Goal: Book appointment/travel/reservation

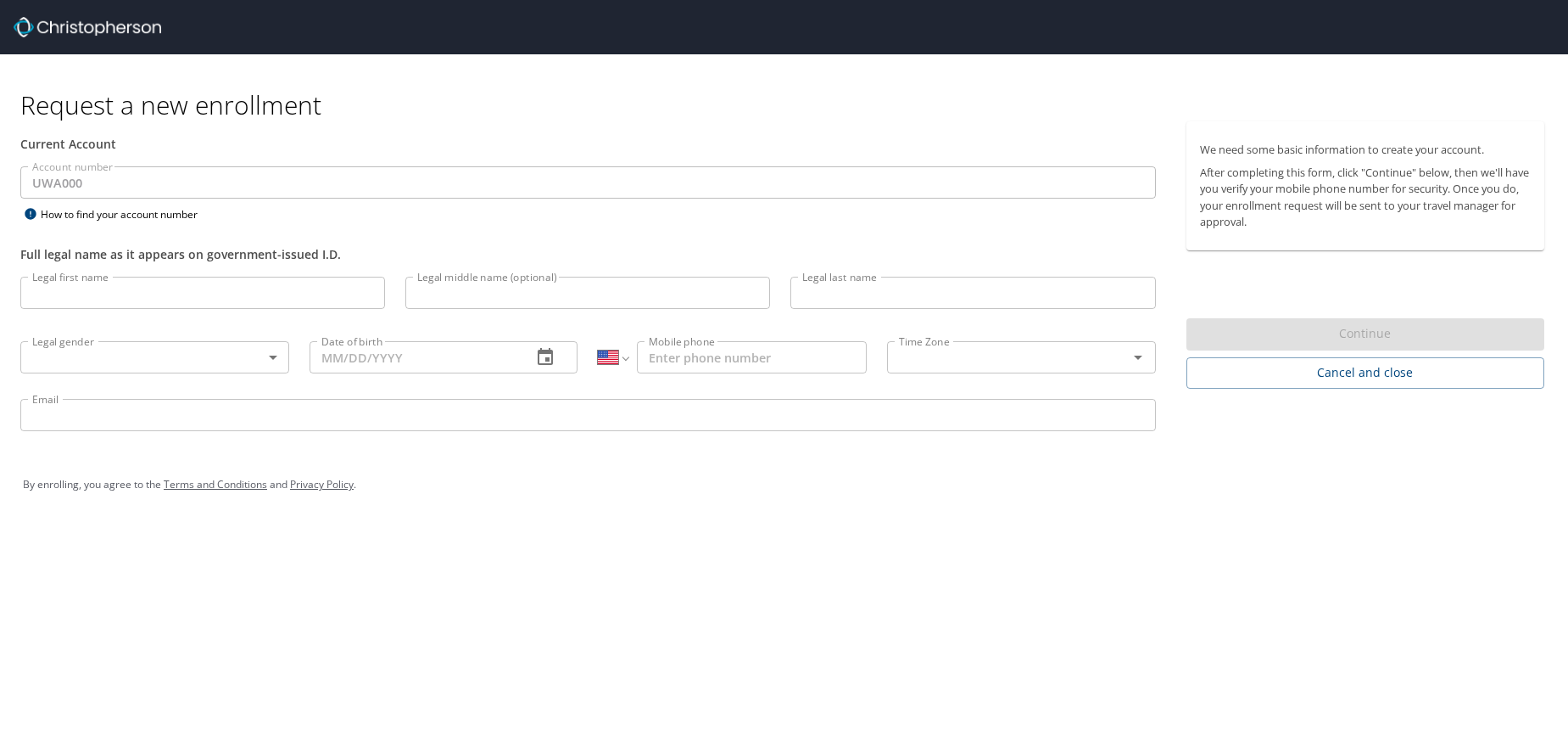
select select "US"
click at [107, 24] on img at bounding box center [87, 26] width 147 height 20
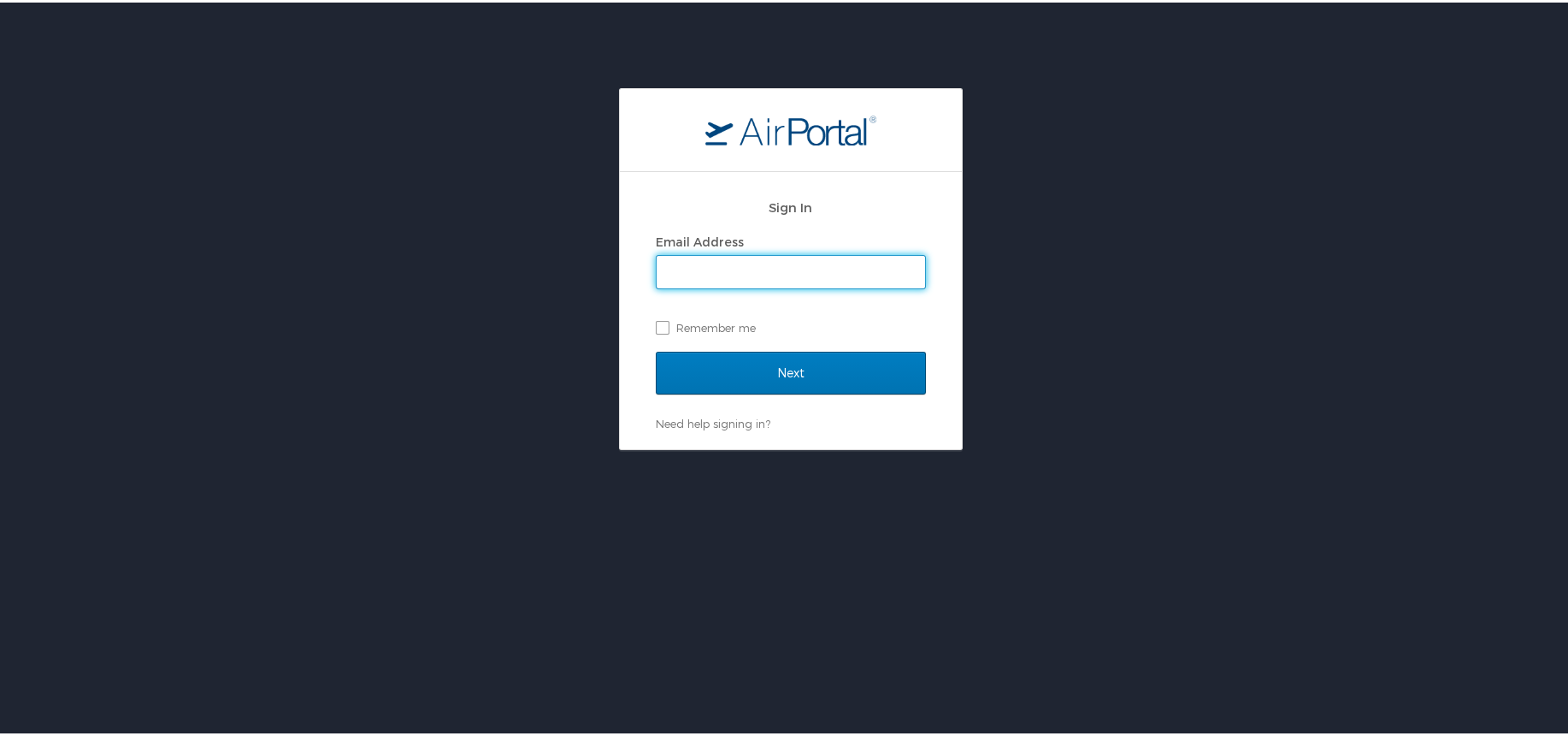
click at [676, 269] on input "Email Address" at bounding box center [790, 269] width 268 height 33
type input "bhangdia@uw.edu"
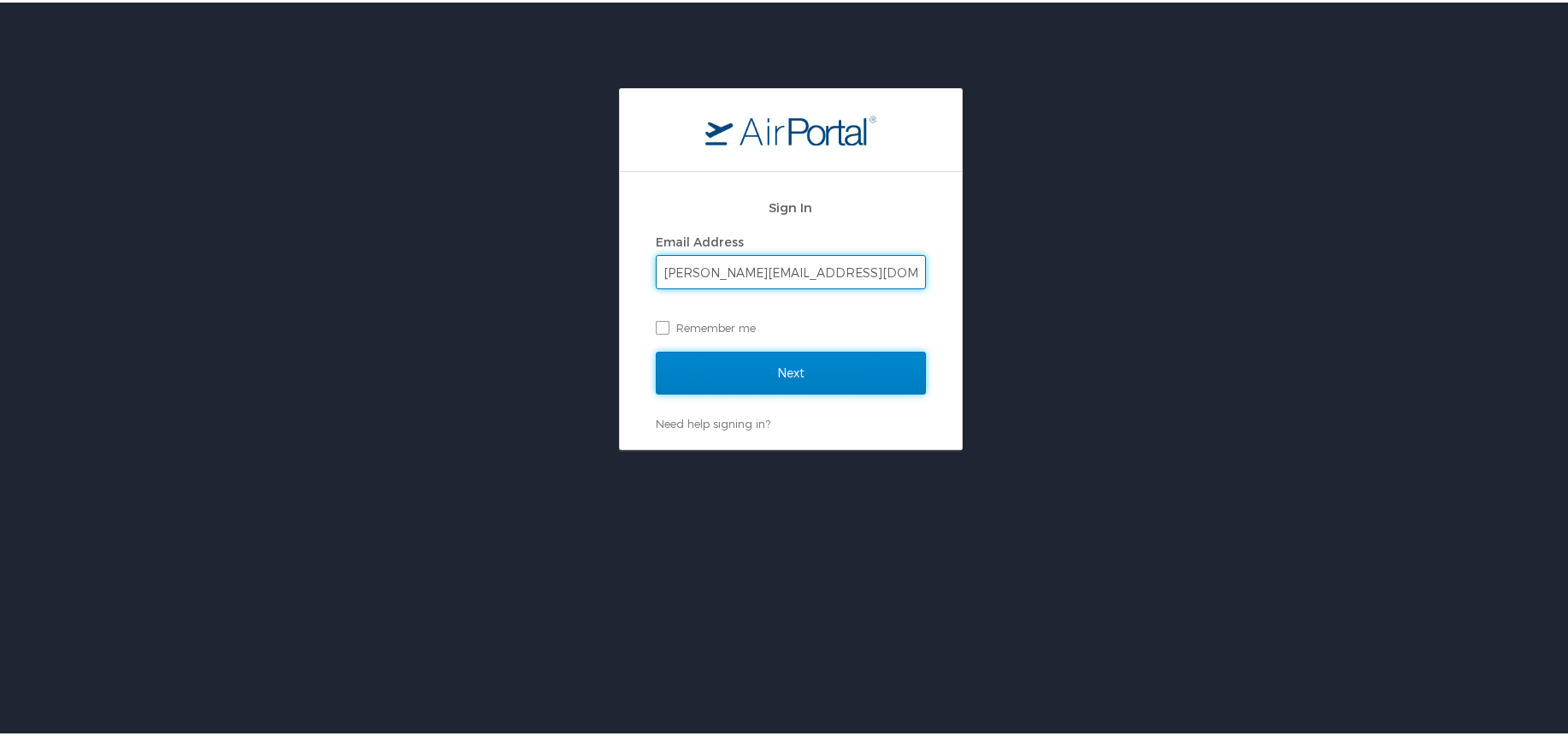
click at [773, 377] on input "Next" at bounding box center [790, 370] width 270 height 43
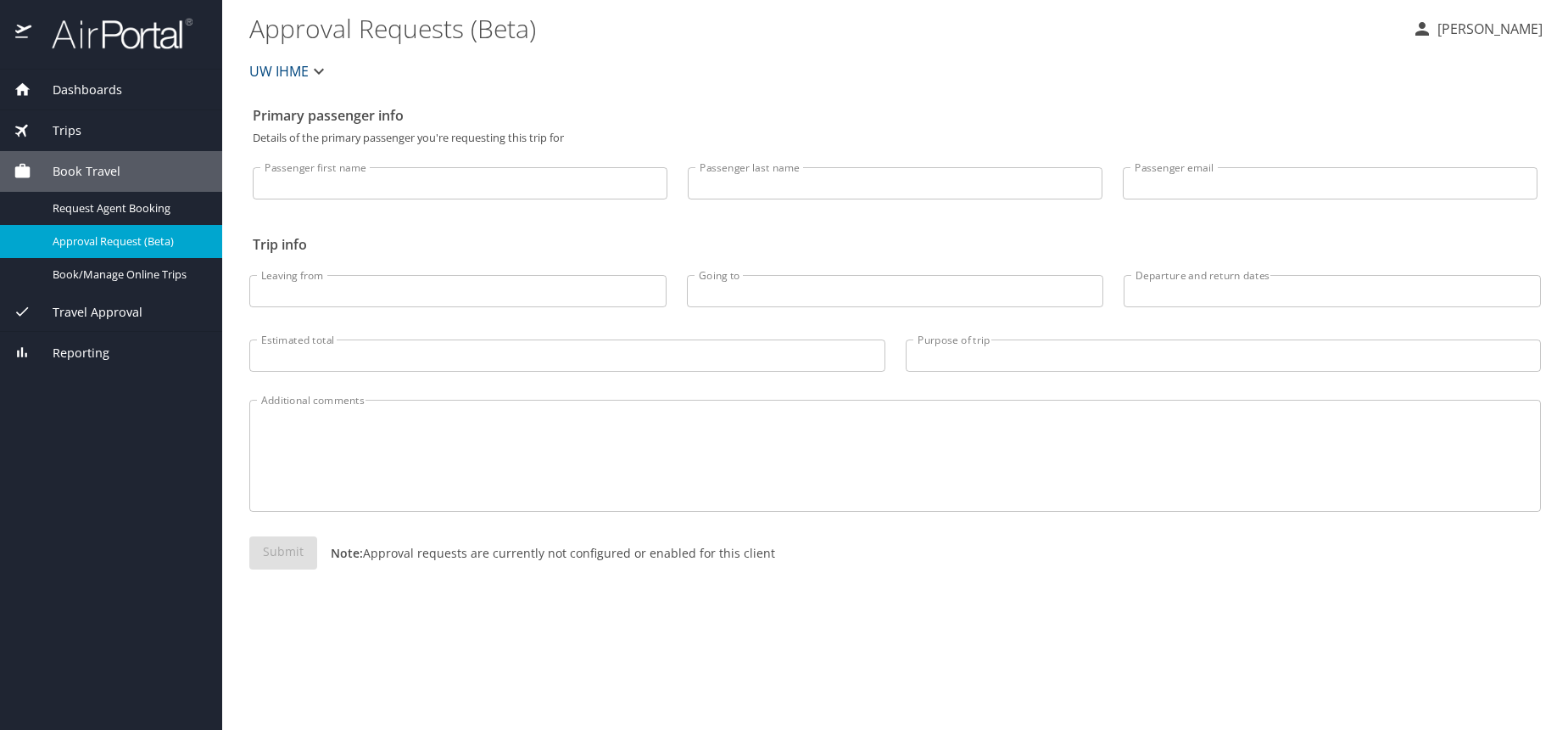
click at [335, 181] on input "Passenger first name" at bounding box center [460, 183] width 415 height 32
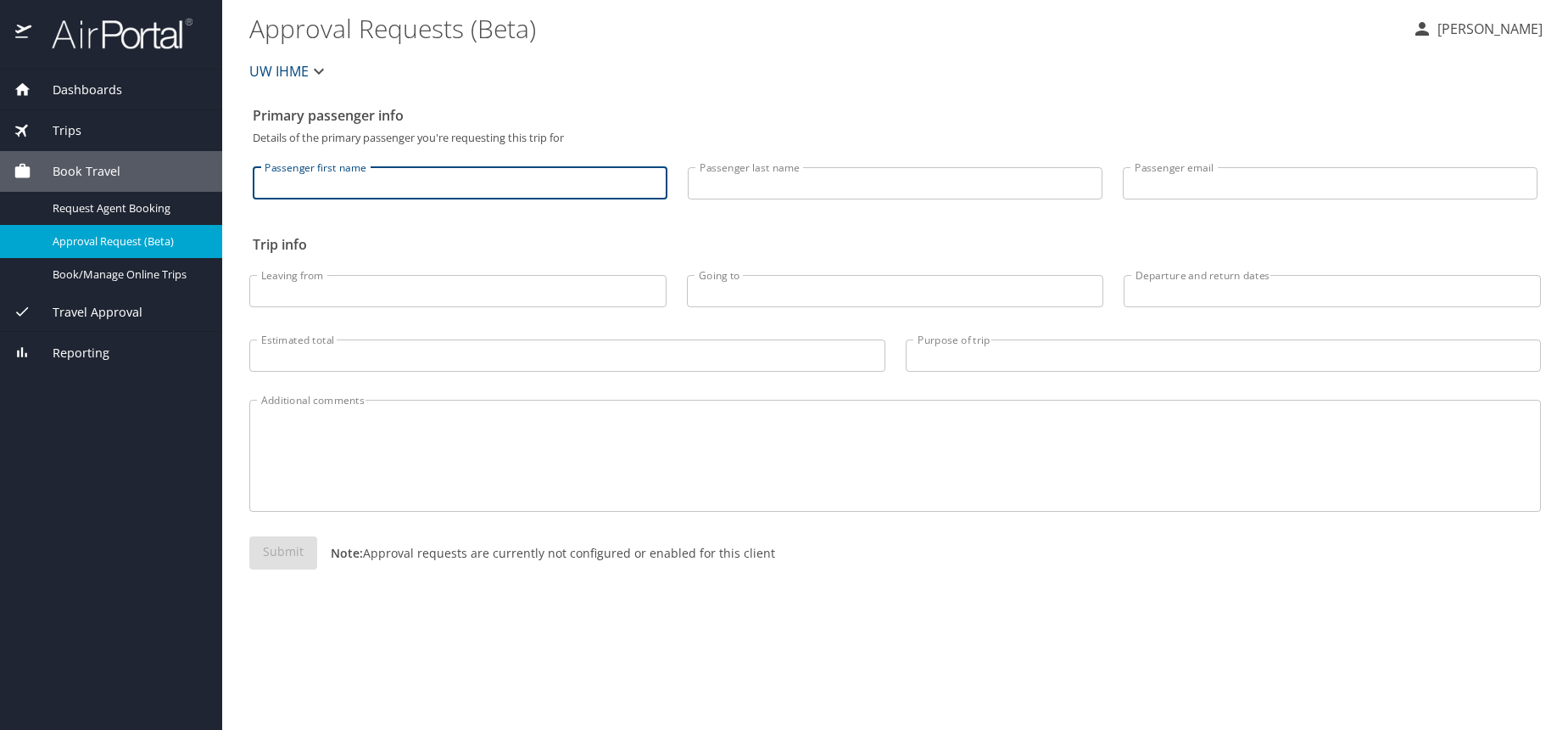
type input "Kayleigh"
type input "Bhangdia"
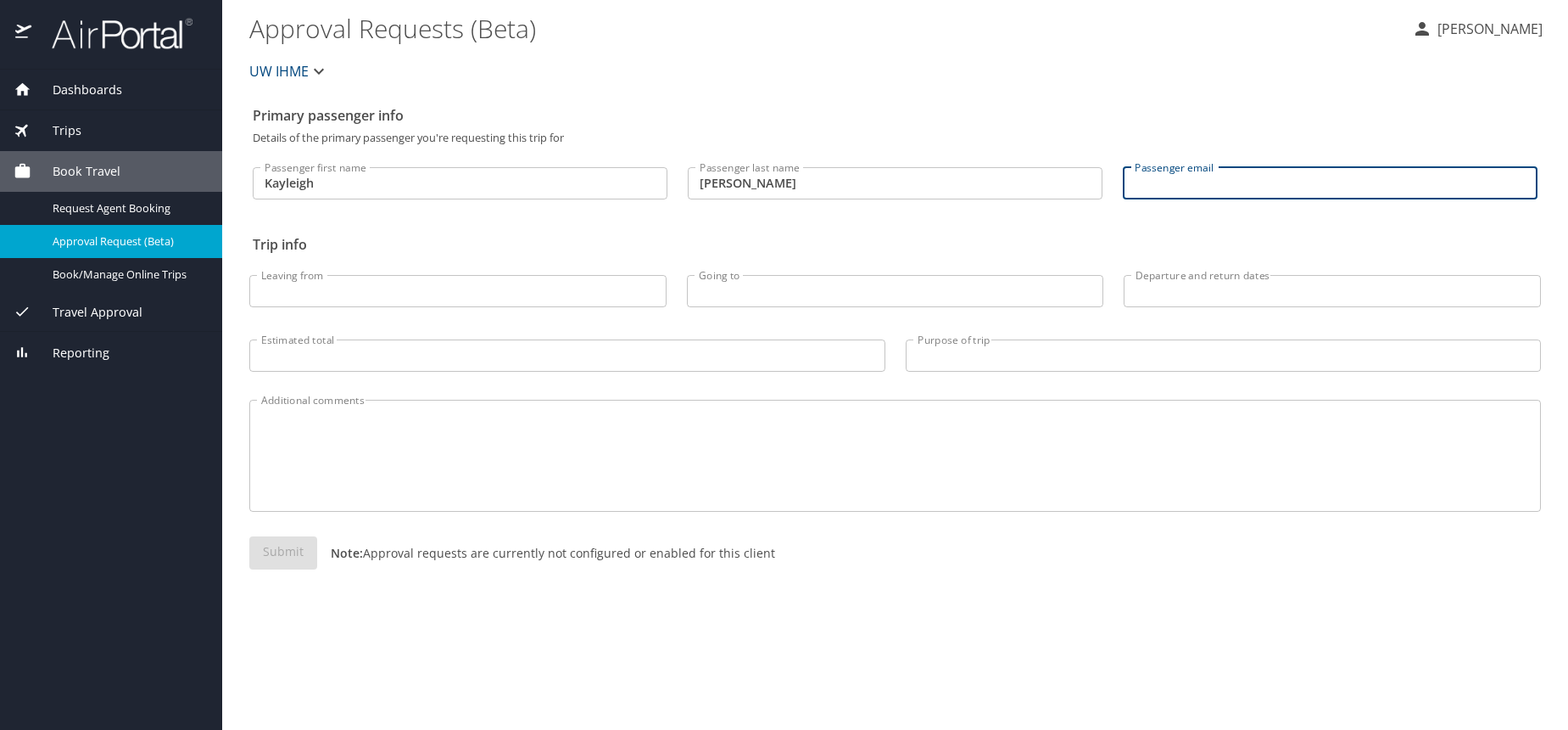
click at [1218, 171] on input "Passenger email" at bounding box center [1330, 183] width 415 height 32
type input "bhangdia@uw.edu"
click at [543, 282] on input "Leaving from" at bounding box center [458, 290] width 417 height 32
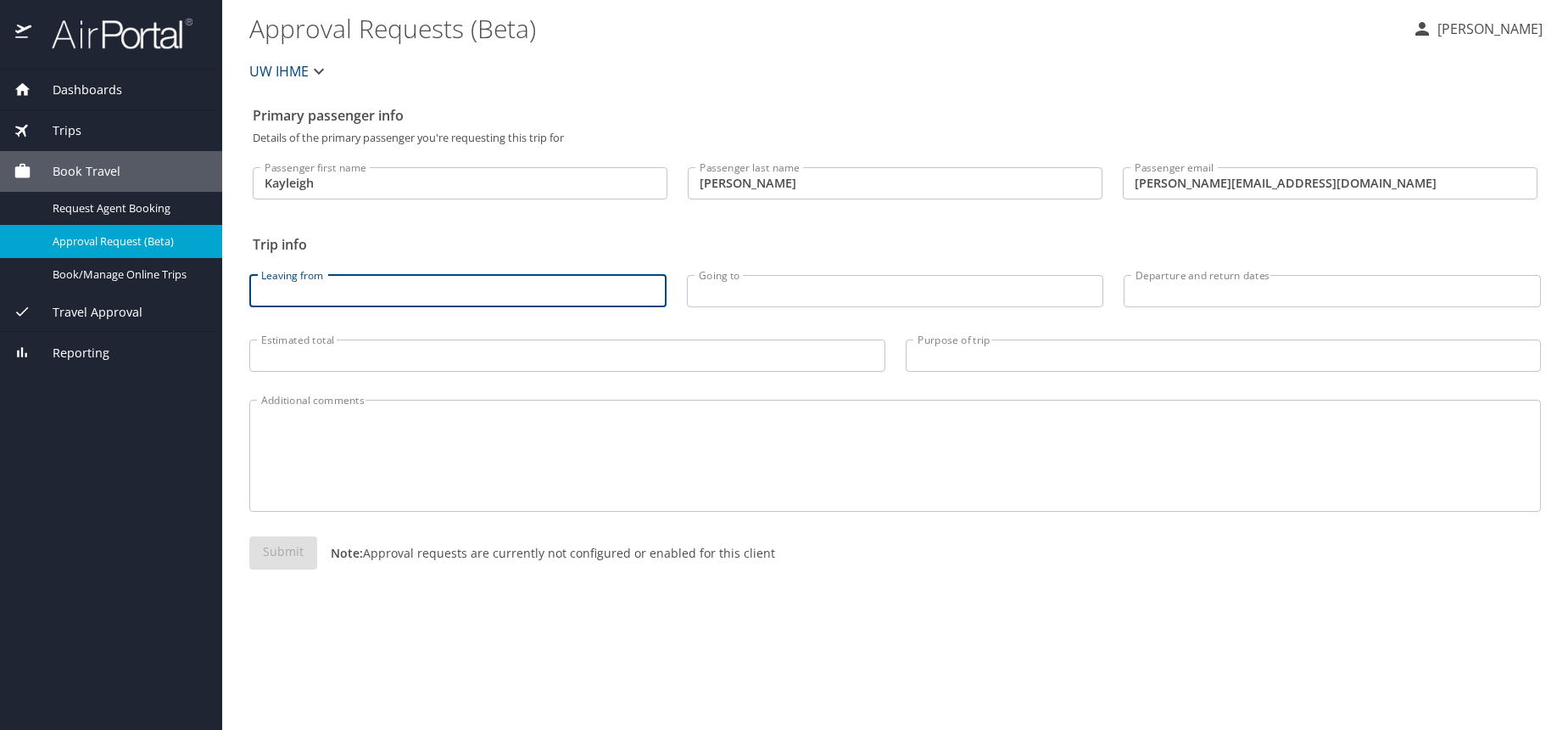
click at [541, 283] on input "Leaving from" at bounding box center [458, 290] width 417 height 32
click at [904, 297] on input "Going to" at bounding box center [895, 290] width 417 height 32
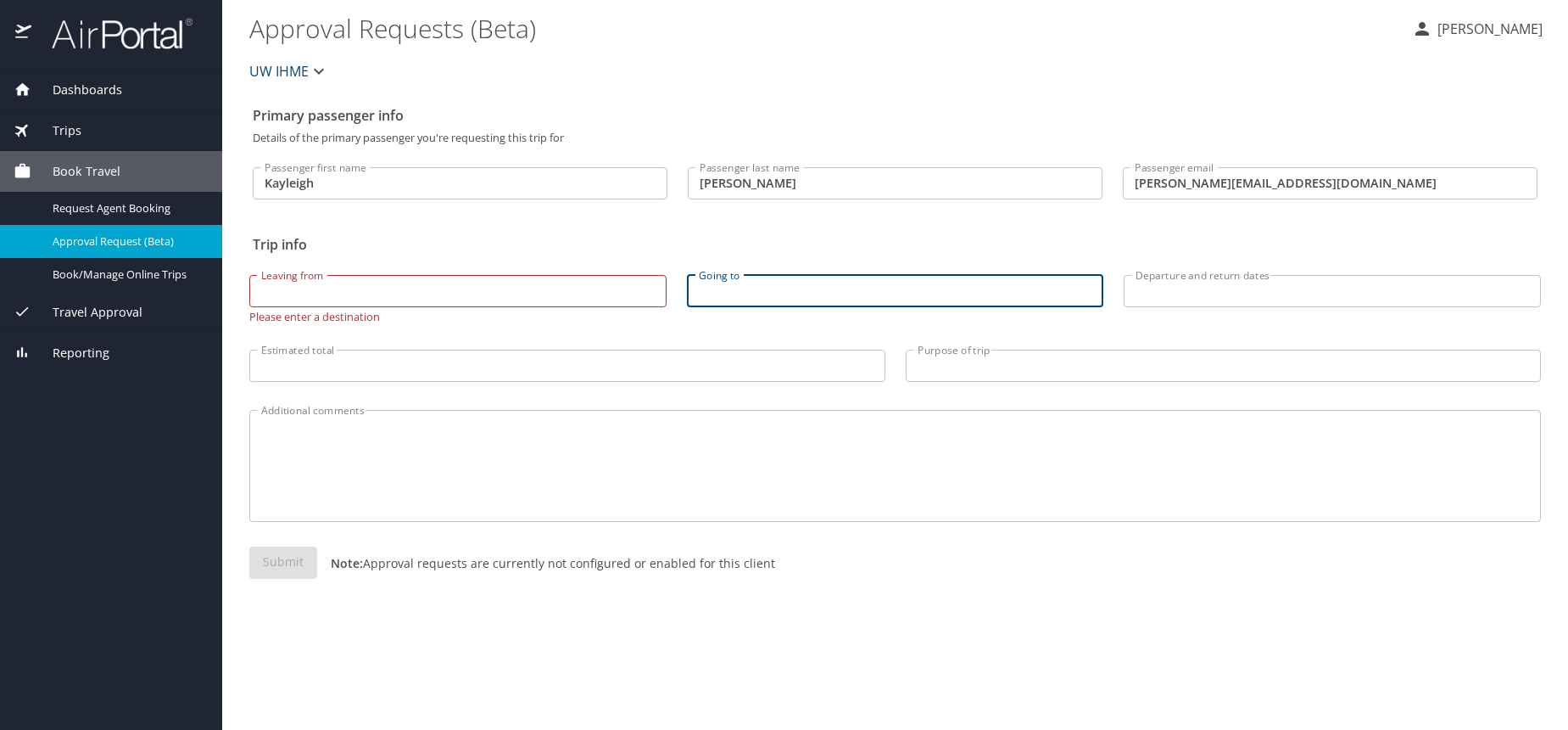
click at [471, 369] on input "Estimated total" at bounding box center [567, 365] width 636 height 32
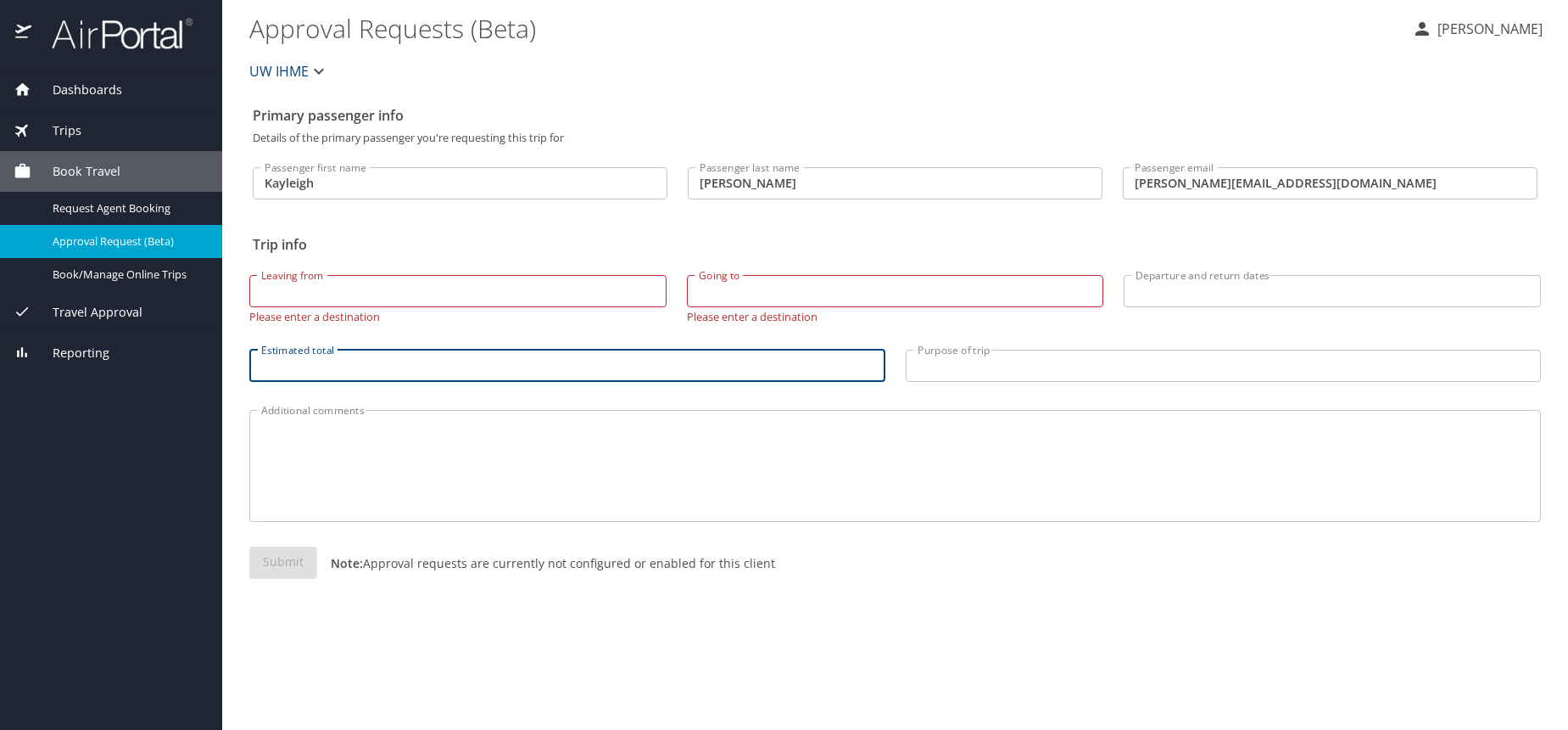
click at [450, 494] on textarea "Additional comments" at bounding box center [895, 465] width 1267 height 80
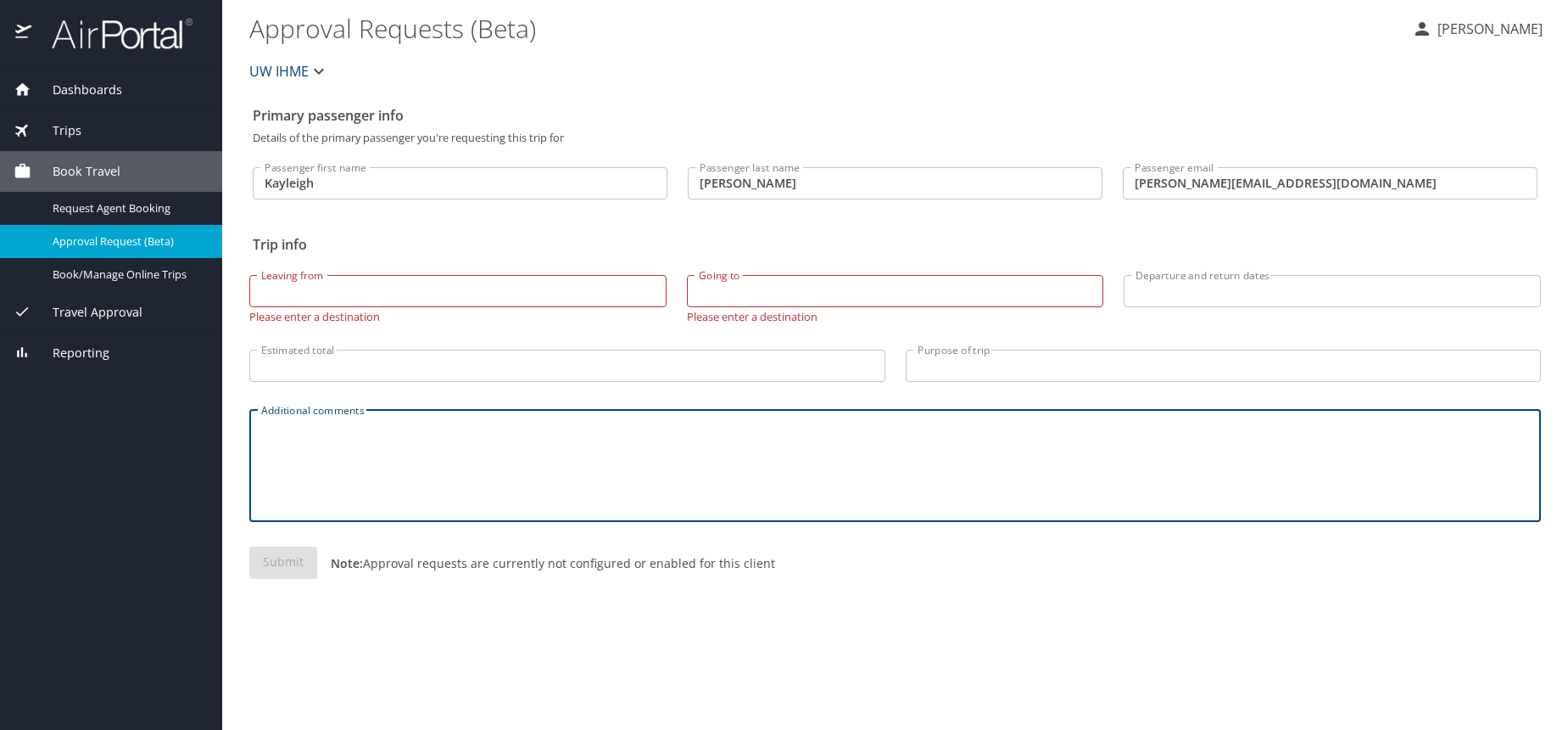
click at [382, 310] on p "Please enter a destination" at bounding box center [458, 315] width 417 height 16
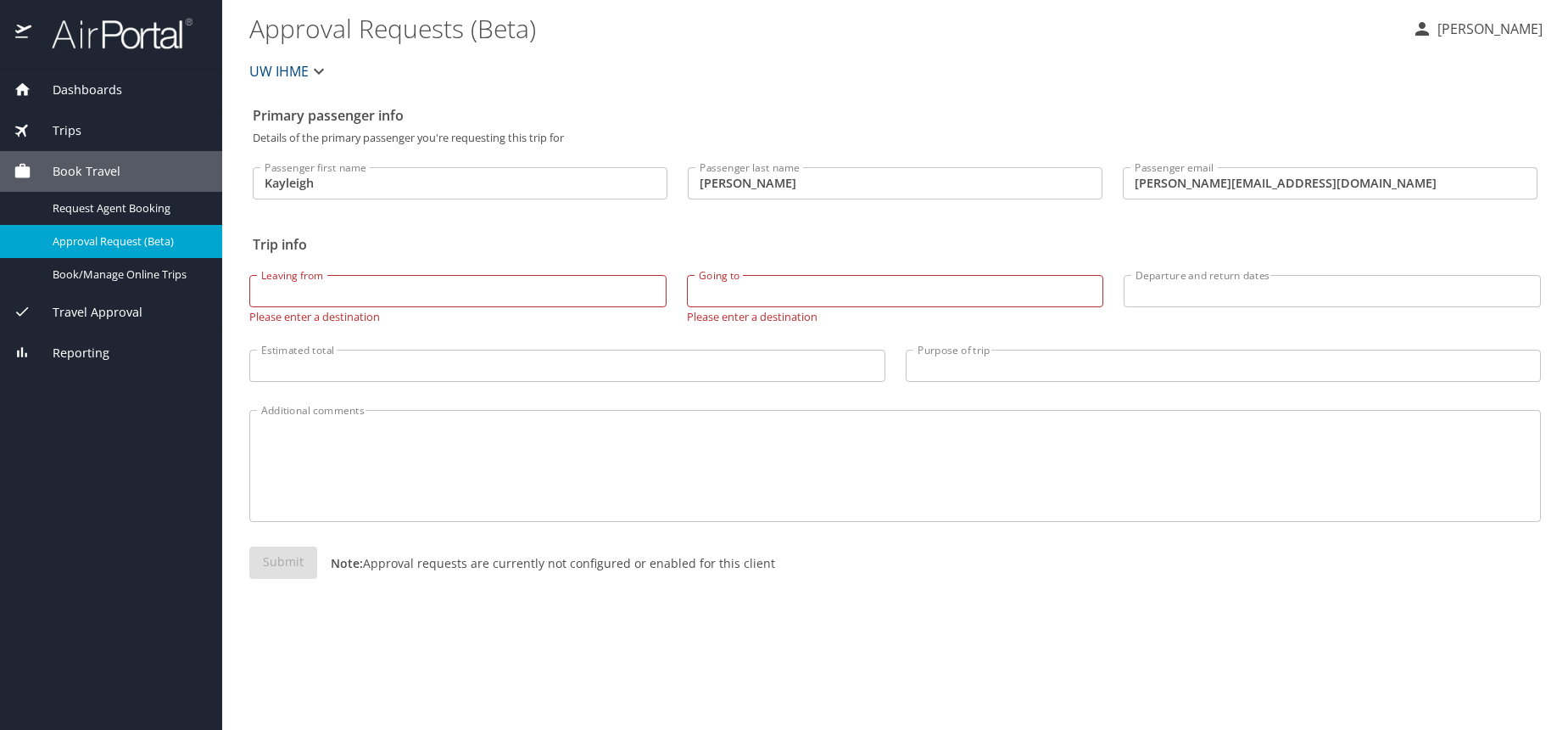
click at [1348, 273] on div "Departure and return dates Departure and return dates" at bounding box center [1332, 290] width 417 height 44
click at [1329, 283] on input "Departure and return dates" at bounding box center [1332, 290] width 417 height 32
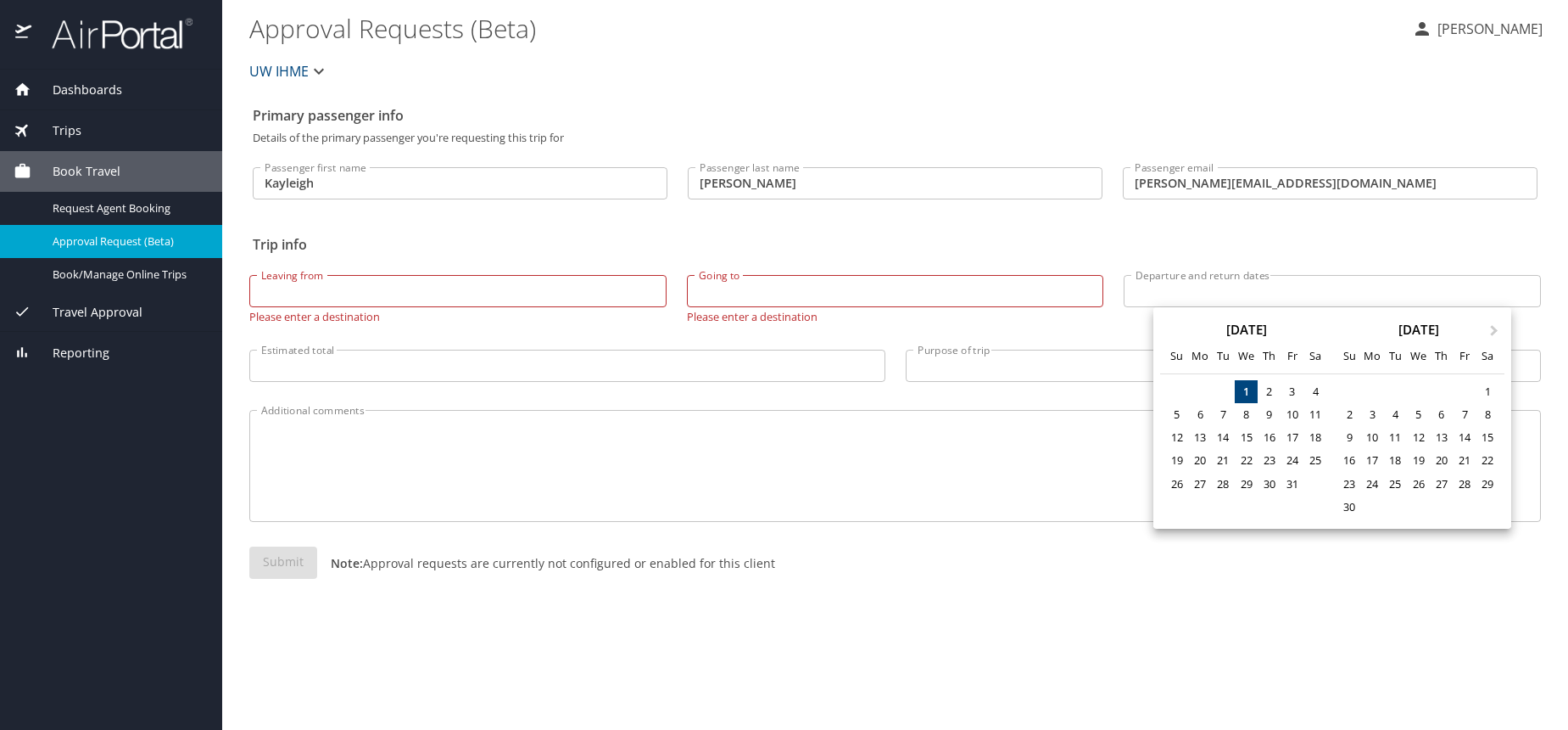
click at [1329, 283] on div at bounding box center [784, 365] width 1568 height 730
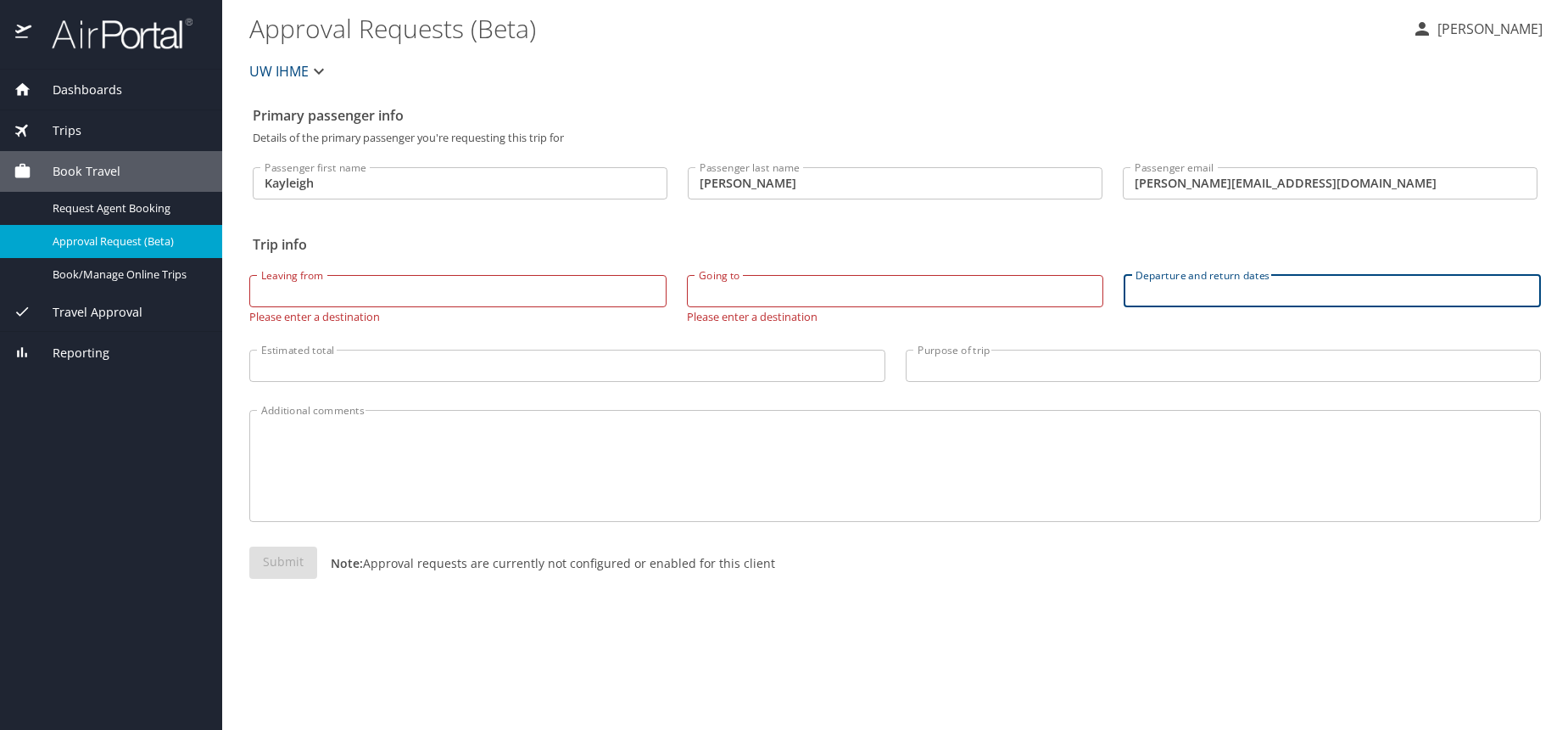
click at [867, 310] on p "Please enter a destination" at bounding box center [895, 315] width 417 height 16
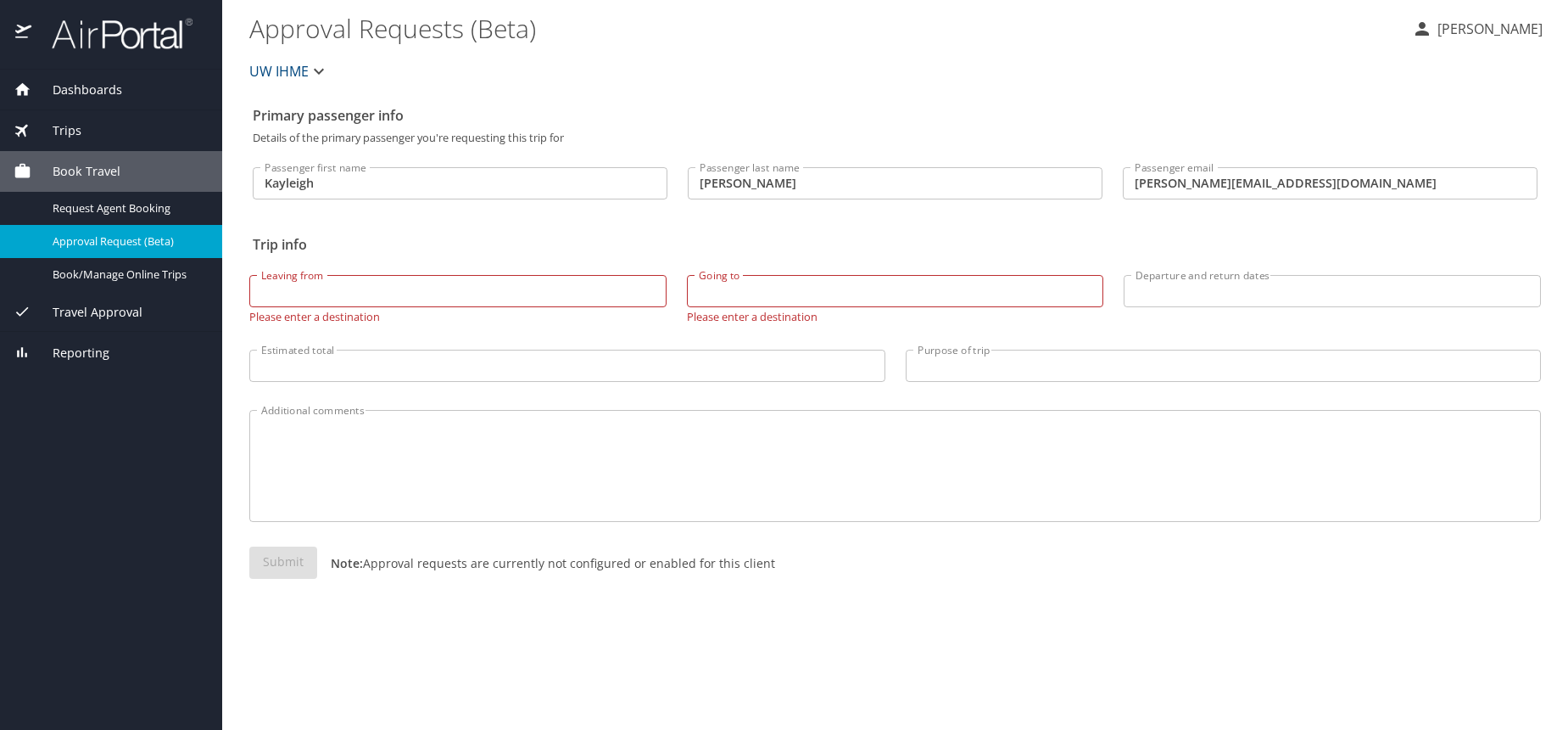
click at [546, 310] on p "Please enter a destination" at bounding box center [458, 315] width 417 height 16
click at [553, 297] on input "Leaving from" at bounding box center [458, 290] width 417 height 32
click at [354, 365] on input "Estimated total" at bounding box center [567, 365] width 636 height 32
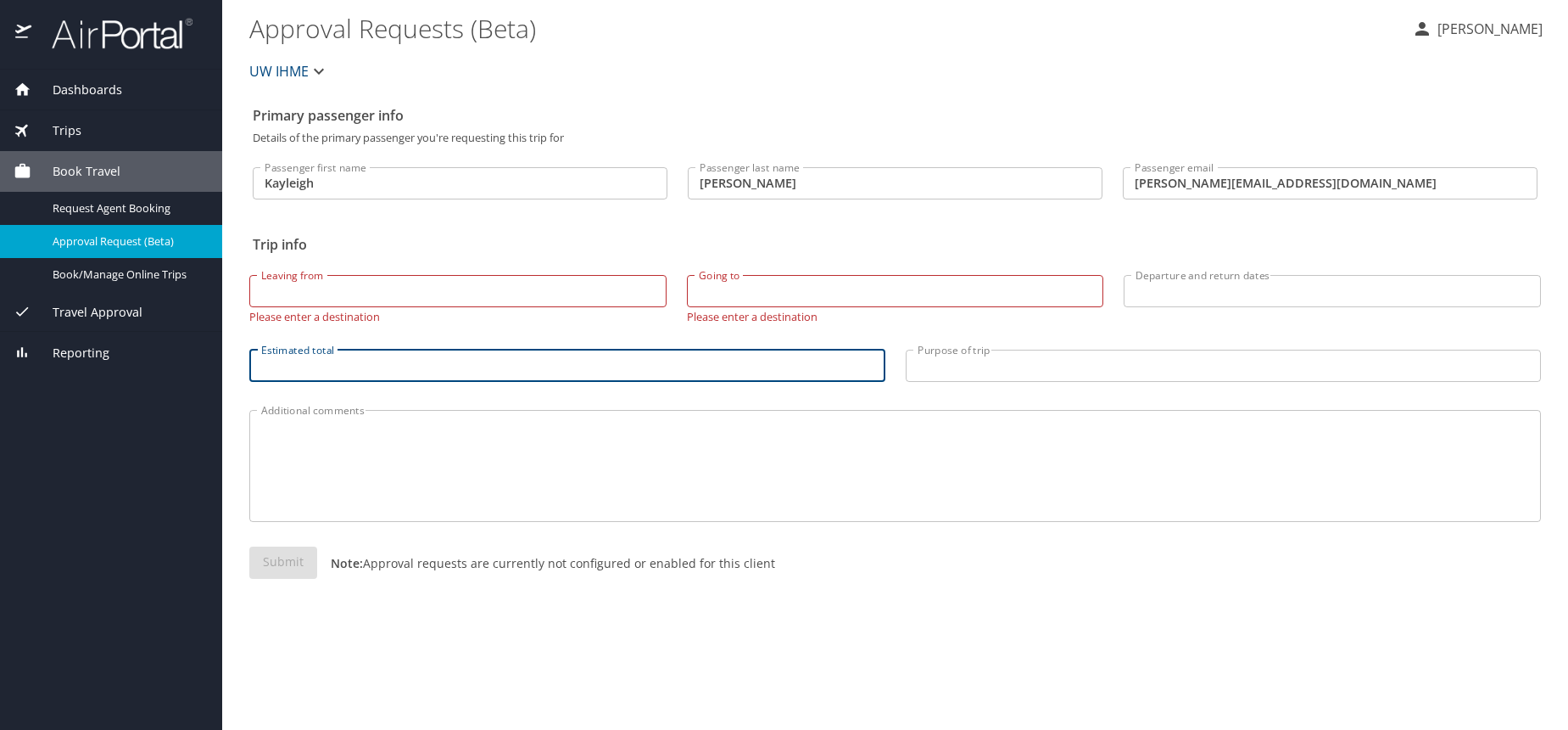
click at [351, 451] on textarea "Additional comments" at bounding box center [895, 465] width 1267 height 80
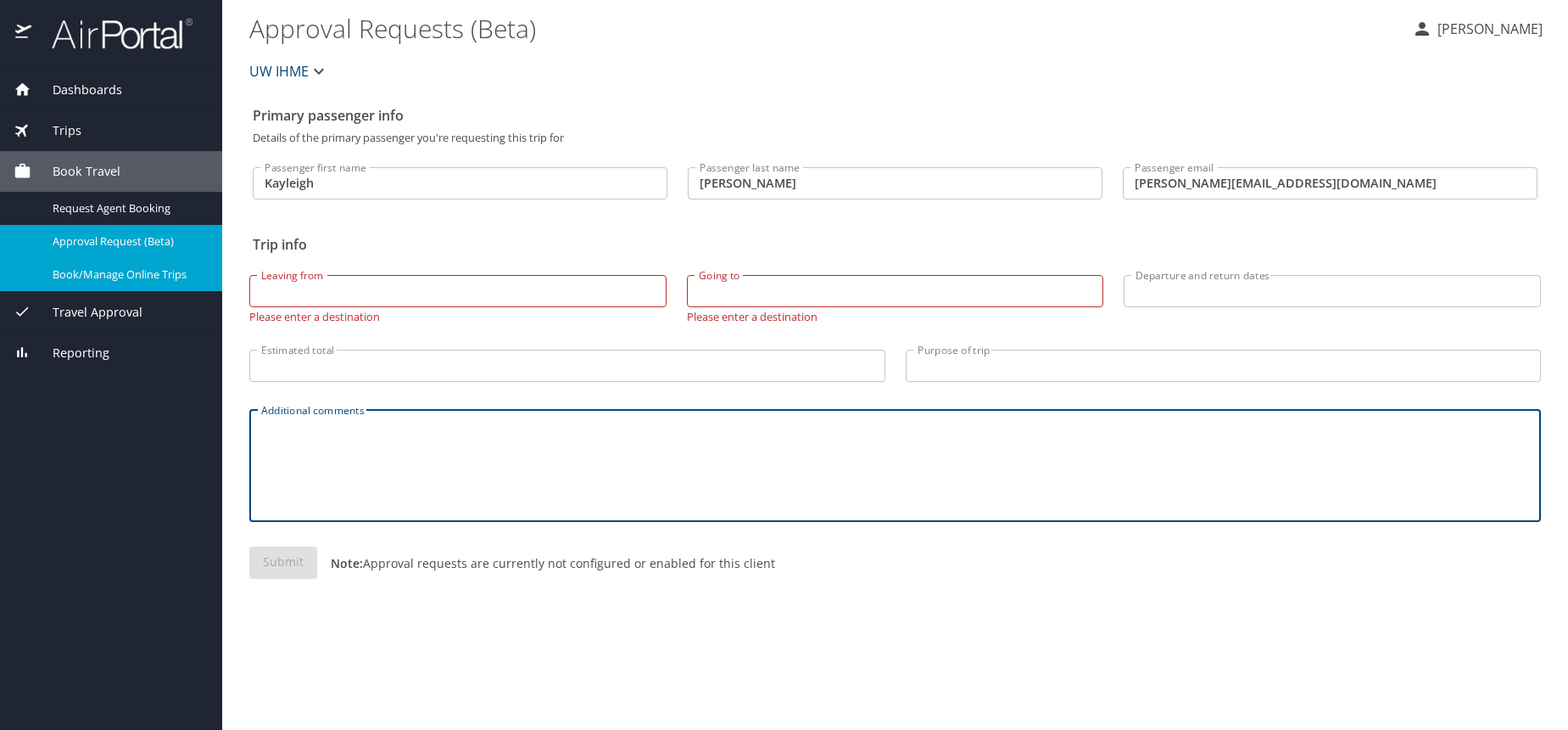
click at [78, 276] on span "Book/Manage Online Trips" at bounding box center [126, 274] width 149 height 16
